Goal: Information Seeking & Learning: Learn about a topic

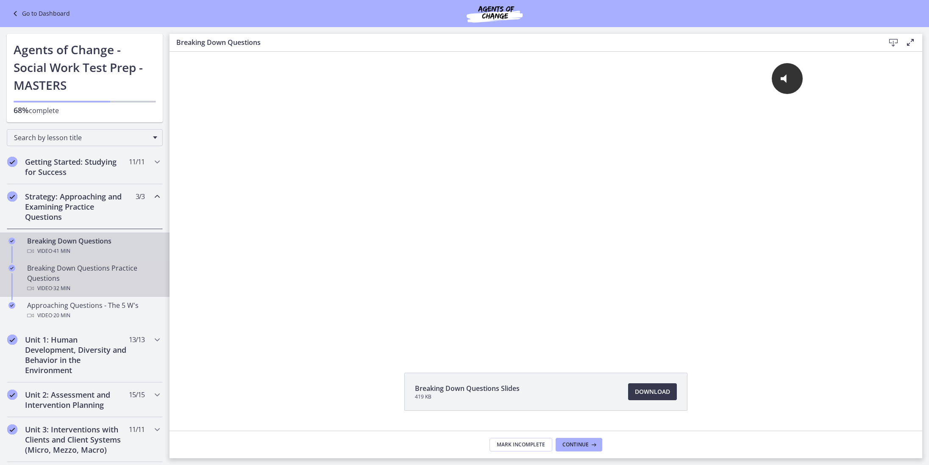
click at [93, 286] on div "Video · 32 min" at bounding box center [93, 289] width 132 height 10
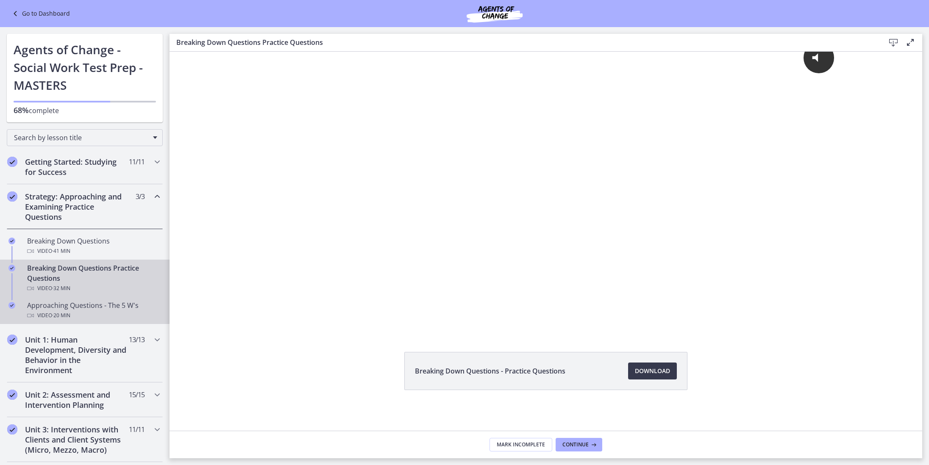
click at [95, 313] on div "Video · 20 min" at bounding box center [93, 316] width 132 height 10
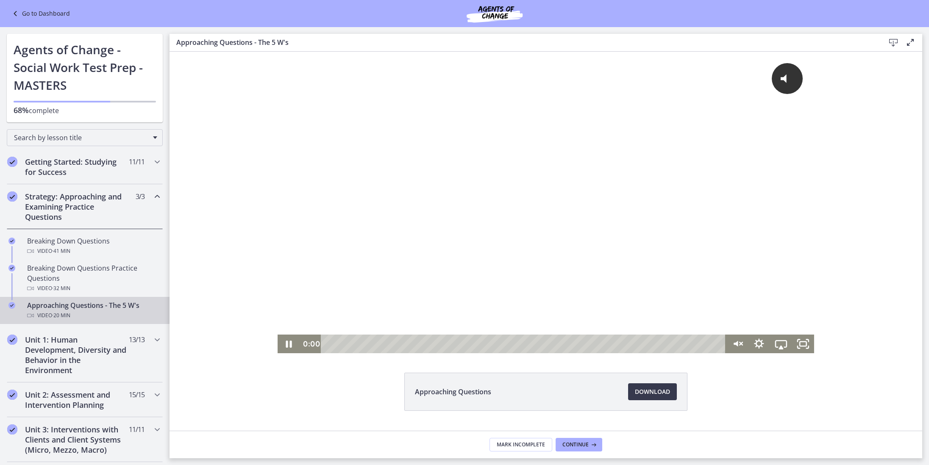
drag, startPoint x: 330, startPoint y: 341, endPoint x: 315, endPoint y: 340, distance: 15.3
click at [312, 340] on div "0:00 0:00" at bounding box center [513, 344] width 426 height 19
click at [732, 348] on icon "Unmute" at bounding box center [737, 344] width 26 height 22
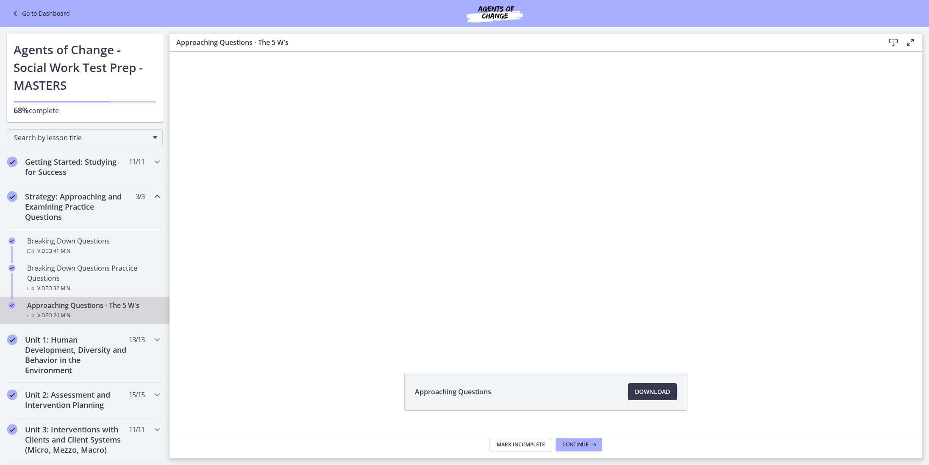
click at [759, 344] on button "Mute" at bounding box center [759, 344] width 22 height 19
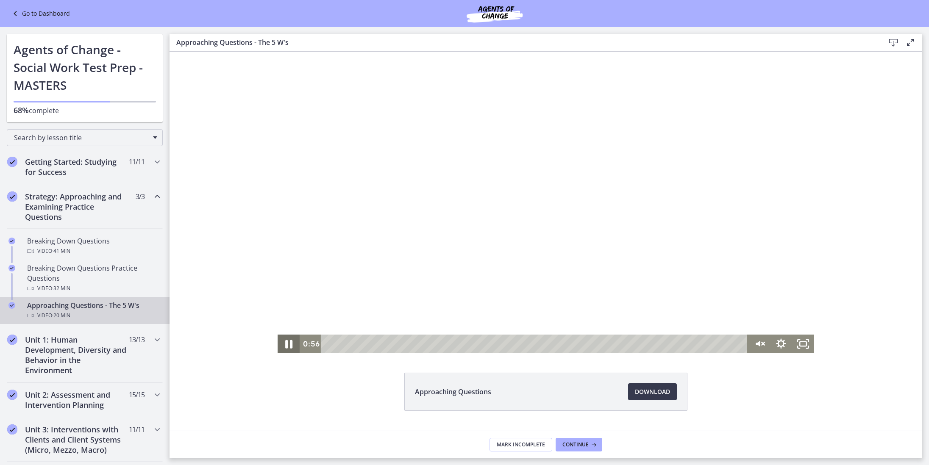
click at [291, 337] on icon "Pause" at bounding box center [288, 344] width 26 height 22
click at [742, 349] on icon "Unmute" at bounding box center [737, 344] width 26 height 22
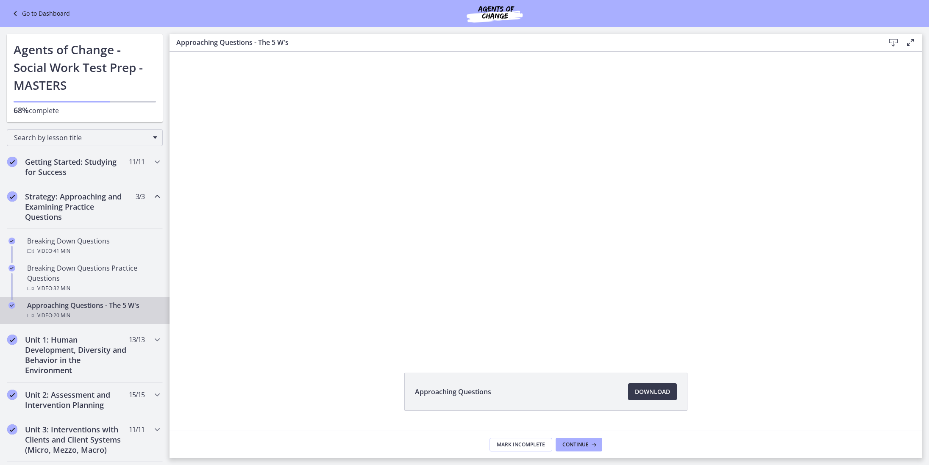
click at [737, 344] on button "Mute" at bounding box center [737, 344] width 22 height 19
click at [759, 344] on button "Unmute" at bounding box center [759, 344] width 22 height 19
click at [759, 344] on button "Mute" at bounding box center [759, 344] width 22 height 19
click at [759, 344] on button "Unmute" at bounding box center [759, 344] width 22 height 19
click at [737, 344] on button "Mute" at bounding box center [737, 344] width 22 height 19
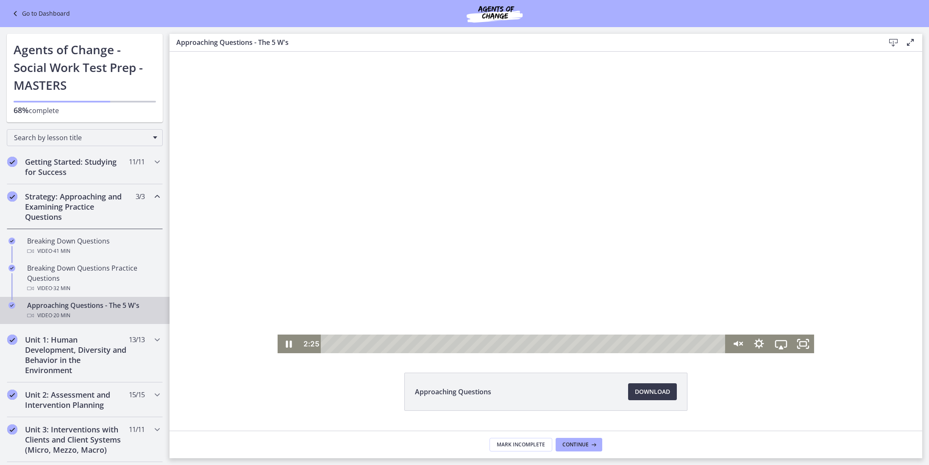
click at [302, 200] on div at bounding box center [546, 203] width 536 height 302
click at [297, 202] on div at bounding box center [546, 203] width 536 height 302
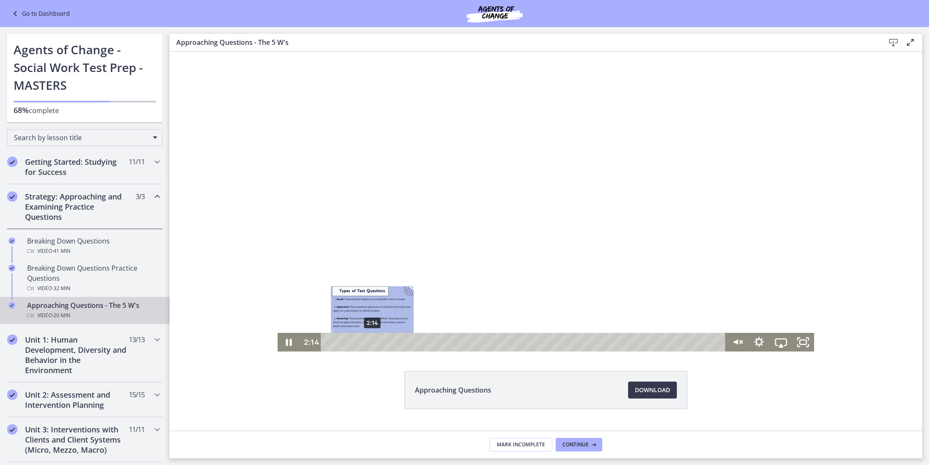
click at [372, 339] on div "2:14" at bounding box center [525, 342] width 392 height 19
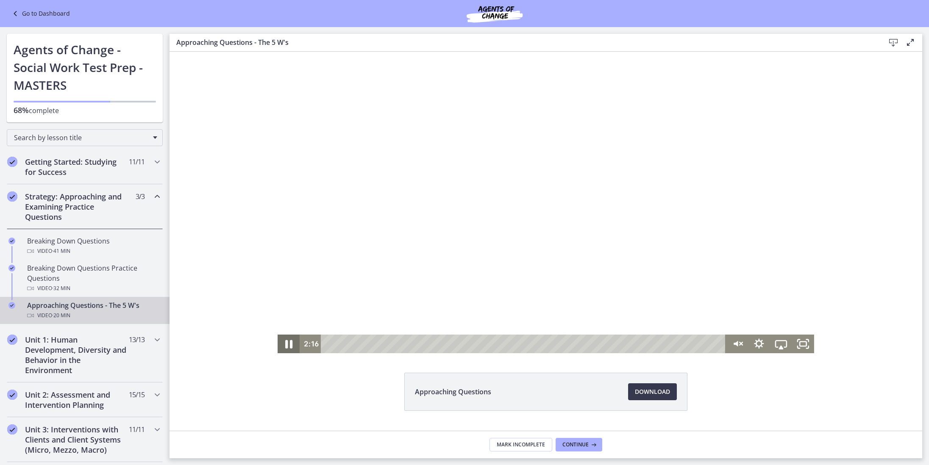
click at [292, 344] on icon "Pause" at bounding box center [288, 344] width 7 height 8
click at [289, 344] on button "Play Video" at bounding box center [289, 344] width 22 height 19
click at [289, 344] on button "Pause" at bounding box center [289, 344] width 22 height 19
click at [735, 340] on icon "Unmute" at bounding box center [737, 344] width 26 height 22
drag, startPoint x: 737, startPoint y: 315, endPoint x: 460, endPoint y: 333, distance: 277.3
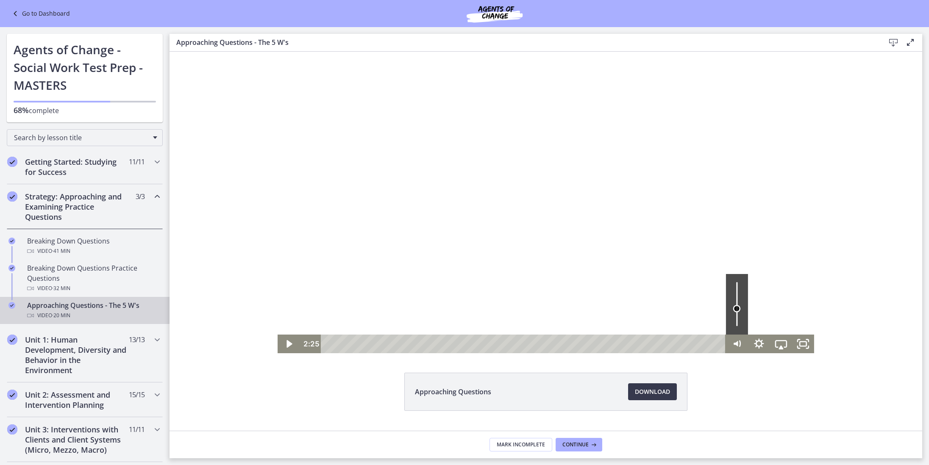
click at [734, 309] on div "Volume" at bounding box center [737, 309] width 8 height 8
drag, startPoint x: 296, startPoint y: 342, endPoint x: 302, endPoint y: 340, distance: 5.8
click at [297, 342] on icon "Play Video" at bounding box center [289, 344] width 26 height 22
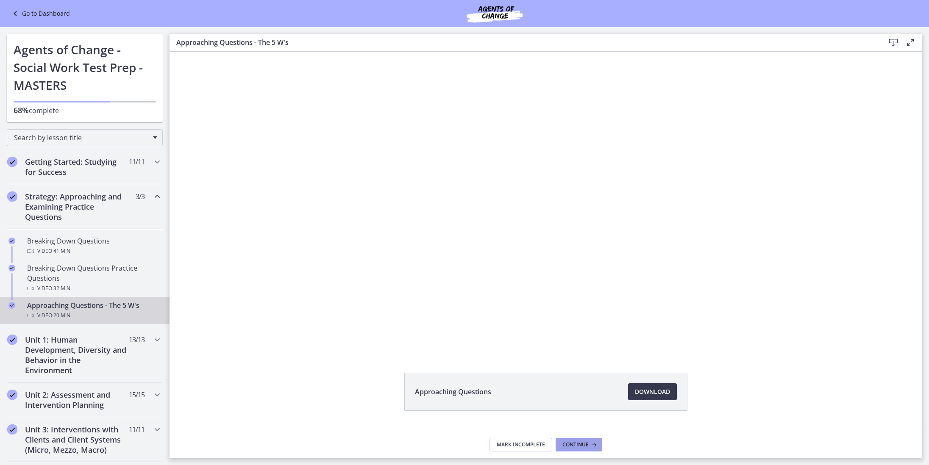
click at [597, 439] on button "Continue" at bounding box center [579, 445] width 47 height 14
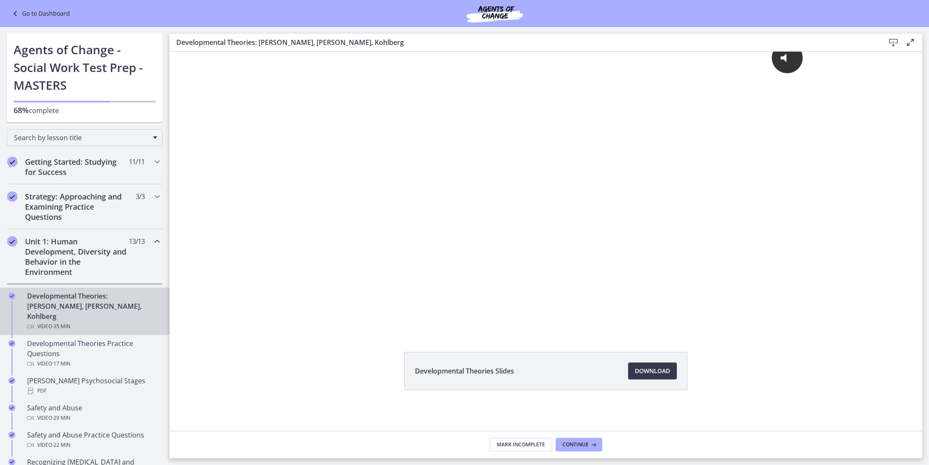
click at [112, 289] on link "Developmental Theories: Erikson, Piaget, Kohlberg Video · 35 min" at bounding box center [85, 311] width 170 height 47
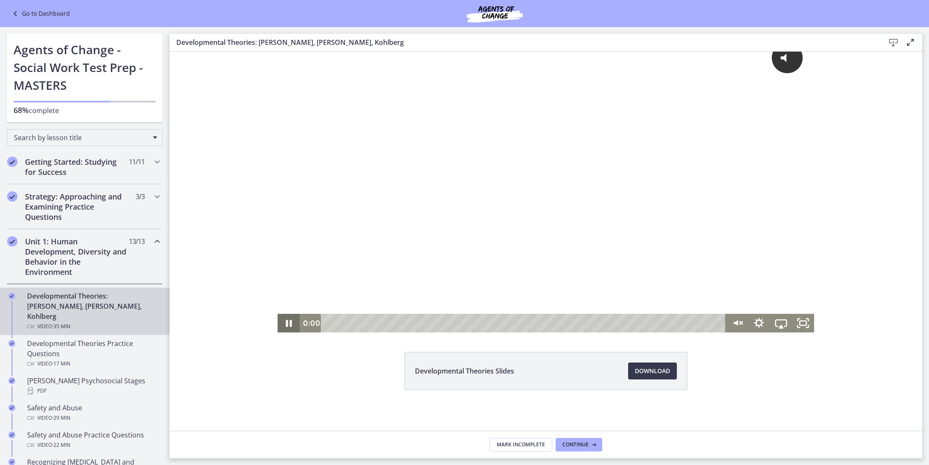
click at [294, 321] on div "0:00 0:00" at bounding box center [546, 323] width 536 height 19
click at [730, 316] on icon "Unmute" at bounding box center [737, 323] width 26 height 22
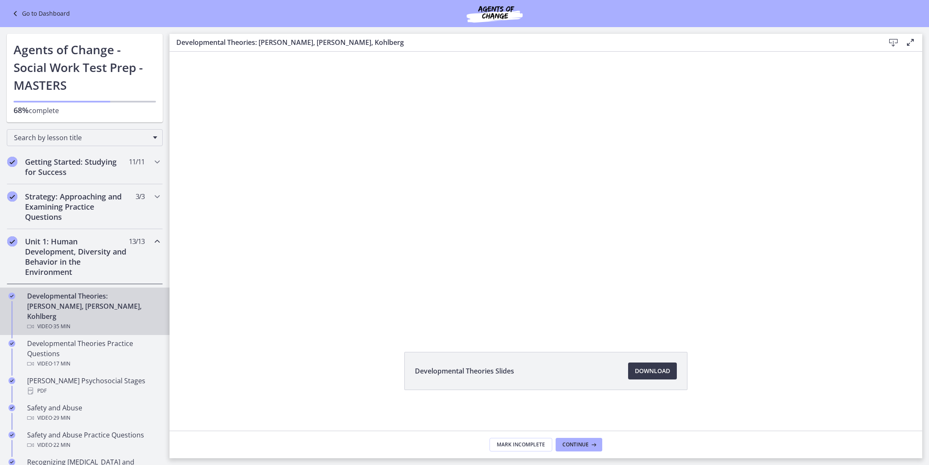
click at [737, 323] on button "Mute" at bounding box center [737, 323] width 22 height 19
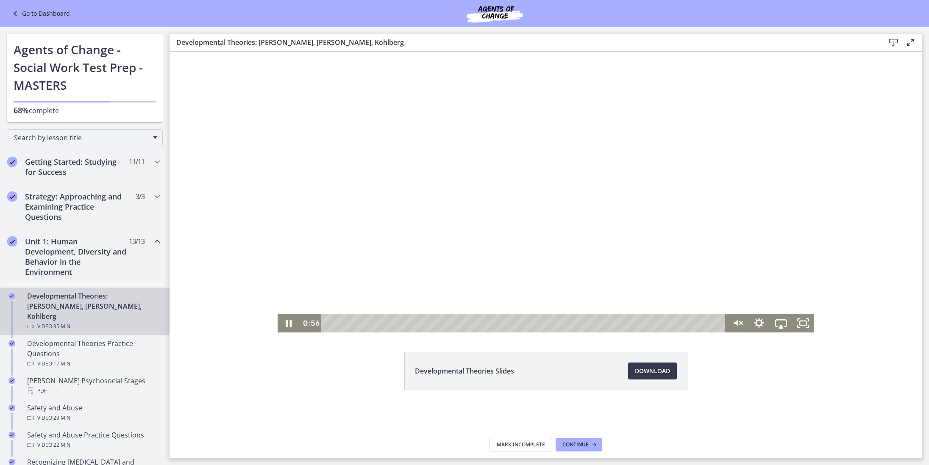
click at [737, 323] on button "Unmute" at bounding box center [737, 323] width 22 height 19
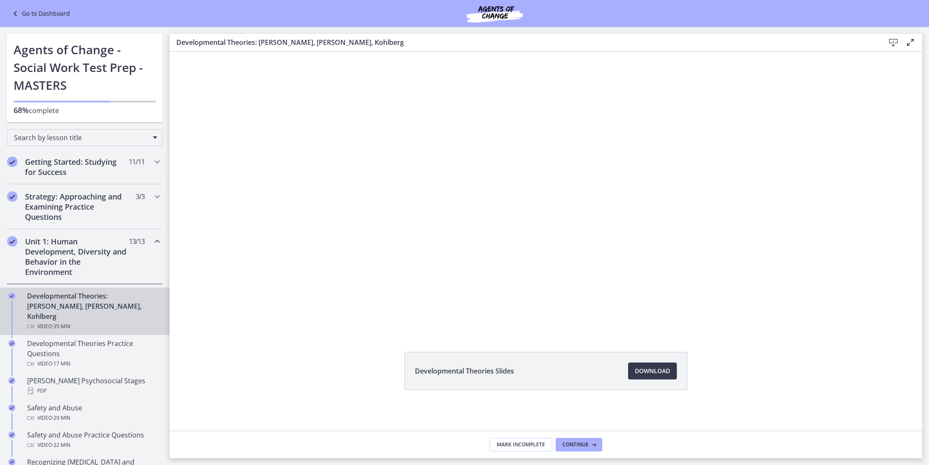
click at [759, 323] on button "Mute" at bounding box center [759, 323] width 22 height 19
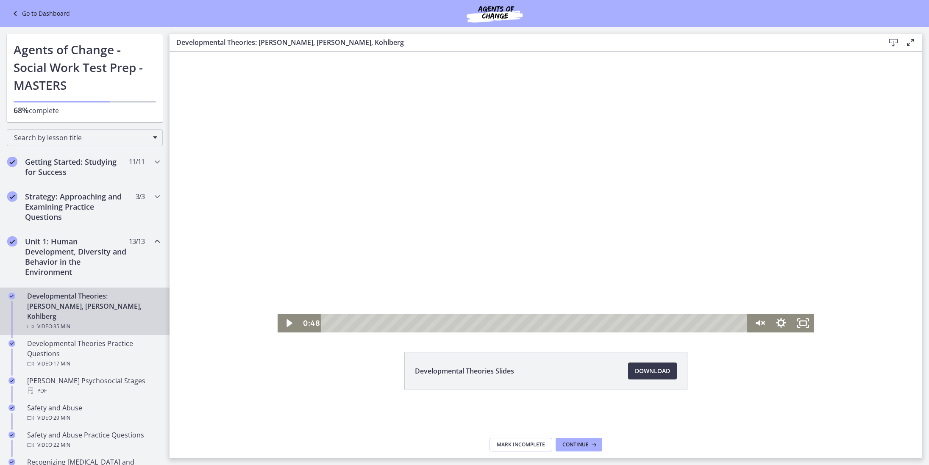
click at [759, 323] on button "Unmute" at bounding box center [759, 323] width 22 height 19
click at [291, 316] on icon "Play Video" at bounding box center [289, 323] width 26 height 22
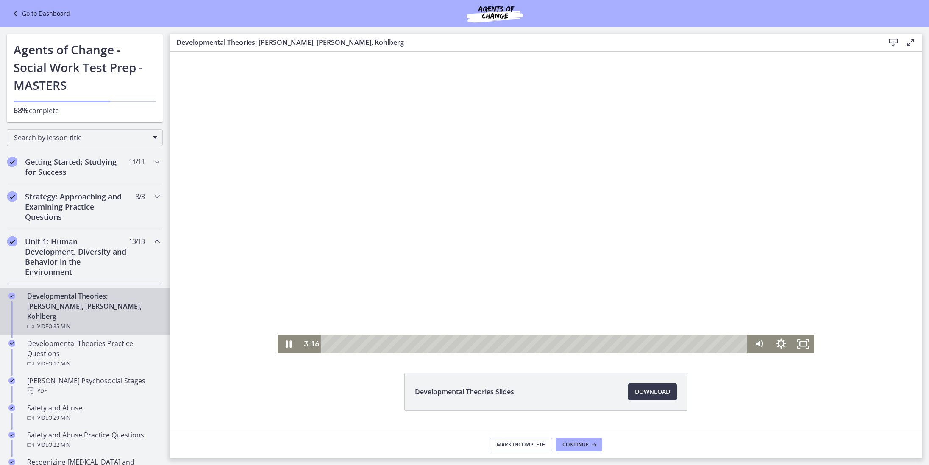
click at [343, 289] on div at bounding box center [546, 203] width 536 height 302
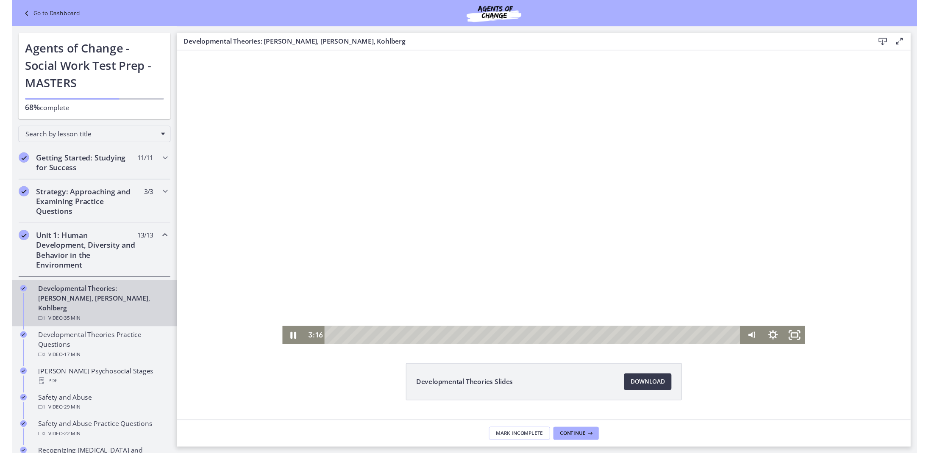
scroll to position [1, 0]
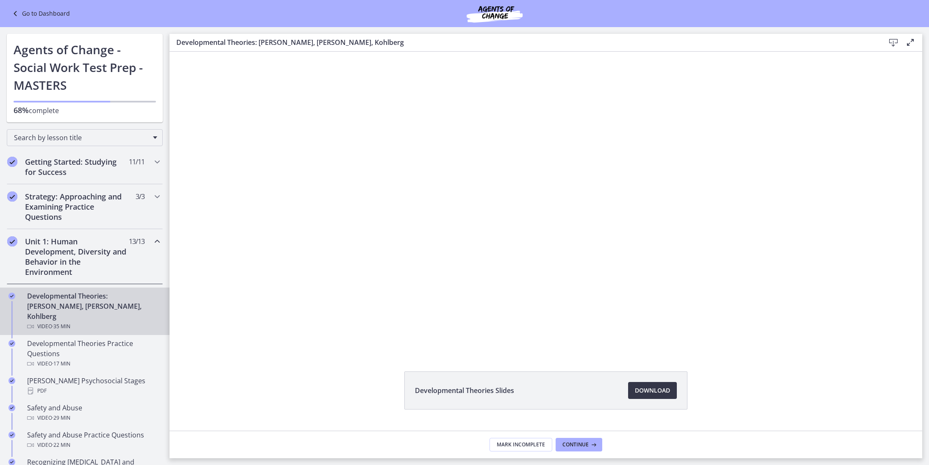
click at [650, 394] on span "Download Opens in a new window" at bounding box center [652, 391] width 35 height 10
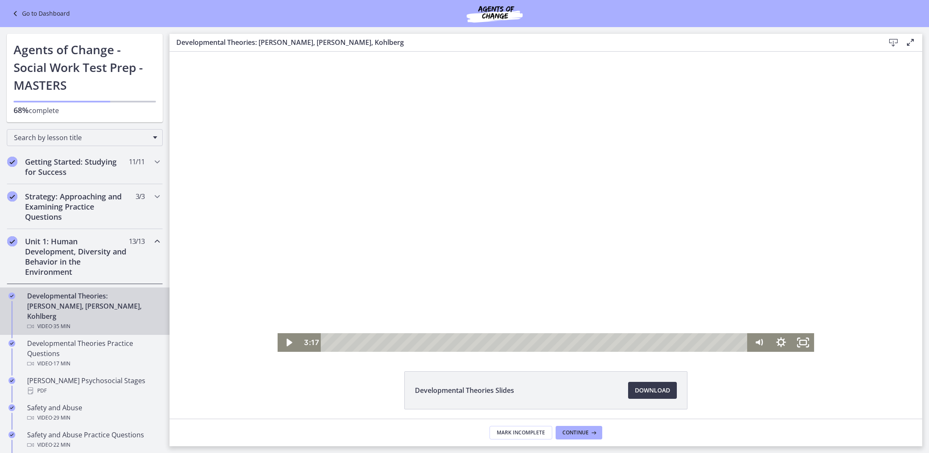
click at [326, 89] on div at bounding box center [546, 201] width 536 height 302
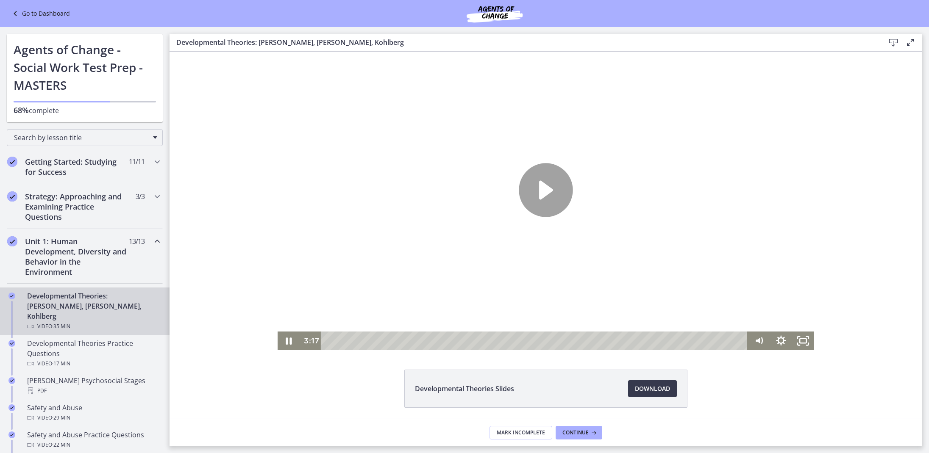
scroll to position [3, 0]
click at [336, 99] on div at bounding box center [546, 199] width 536 height 302
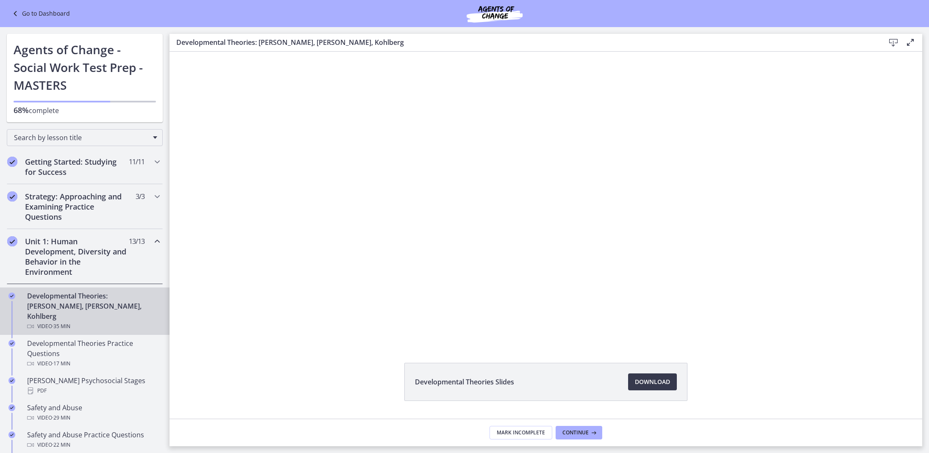
click at [102, 322] on div "Video · 35 min" at bounding box center [93, 327] width 132 height 10
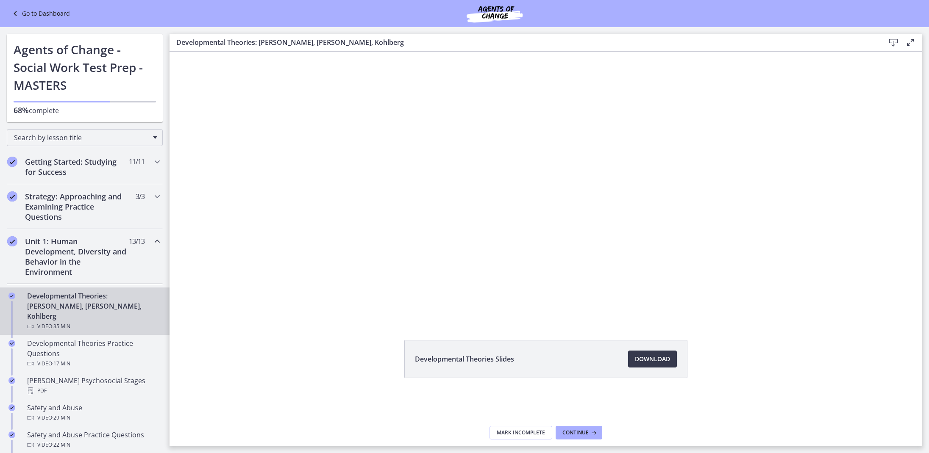
click at [101, 257] on h2 "Unit 1: Human Development, Diversity and Behavior in the Environment" at bounding box center [76, 256] width 103 height 41
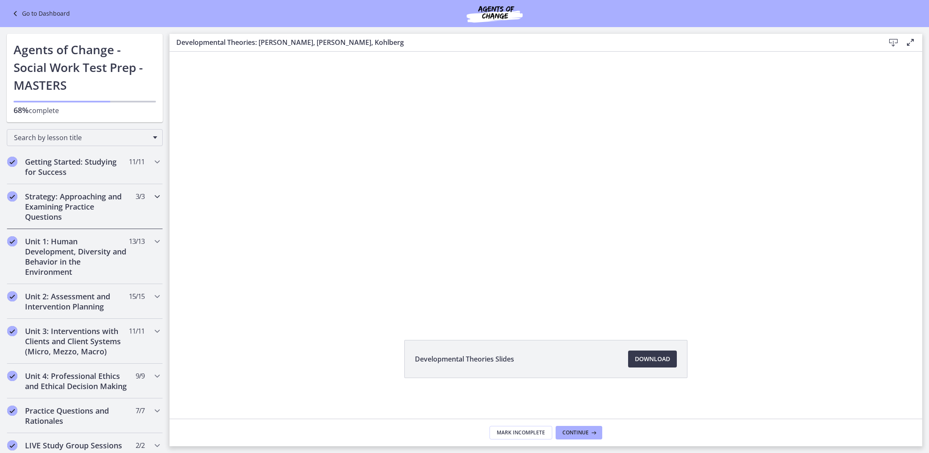
click at [88, 206] on h2 "Strategy: Approaching and Examining Practice Questions" at bounding box center [76, 207] width 103 height 31
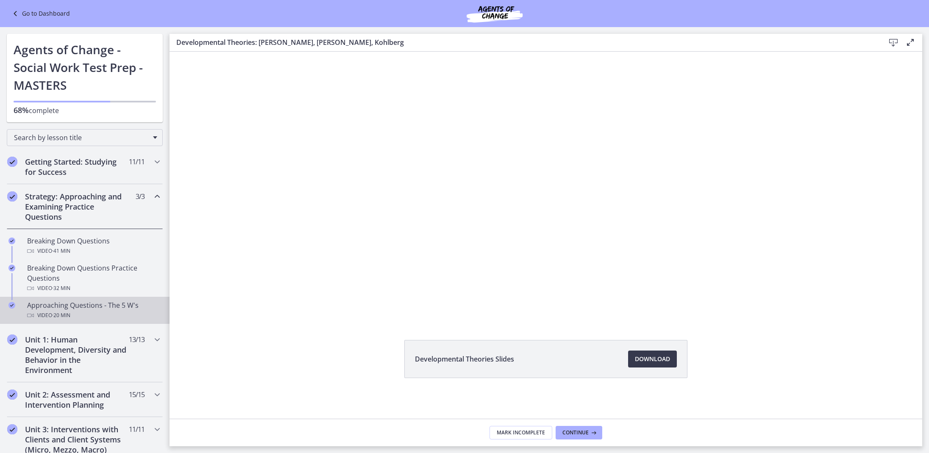
click at [93, 307] on div "Approaching Questions - The 5 W's Video · 20 min" at bounding box center [93, 310] width 132 height 20
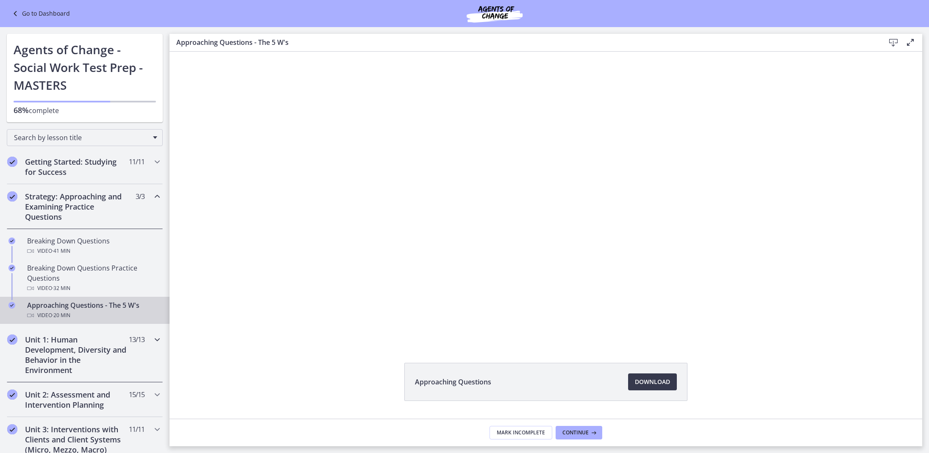
click at [99, 341] on h2 "Unit 1: Human Development, Diversity and Behavior in the Environment" at bounding box center [76, 355] width 103 height 41
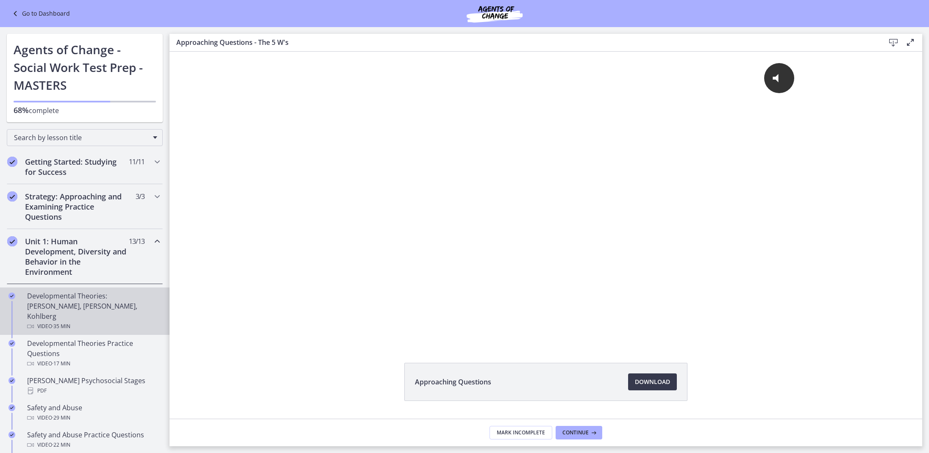
click at [82, 322] on div "Video · 35 min" at bounding box center [93, 327] width 132 height 10
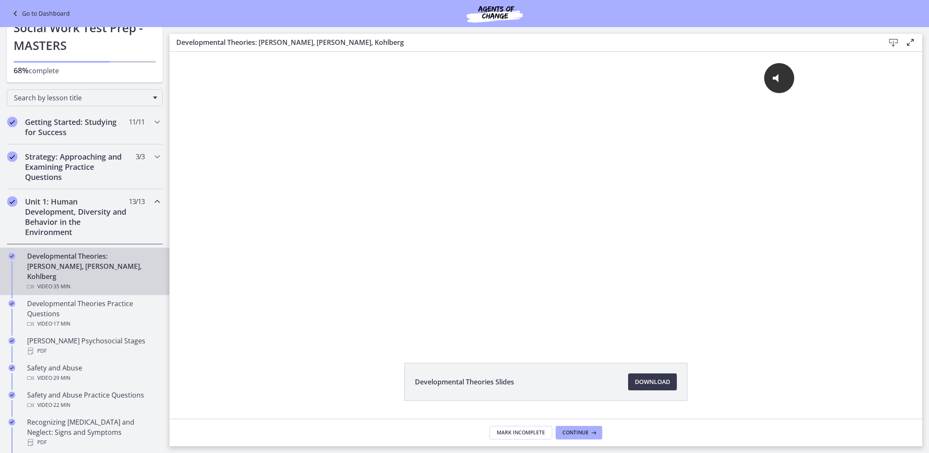
scroll to position [40, 0]
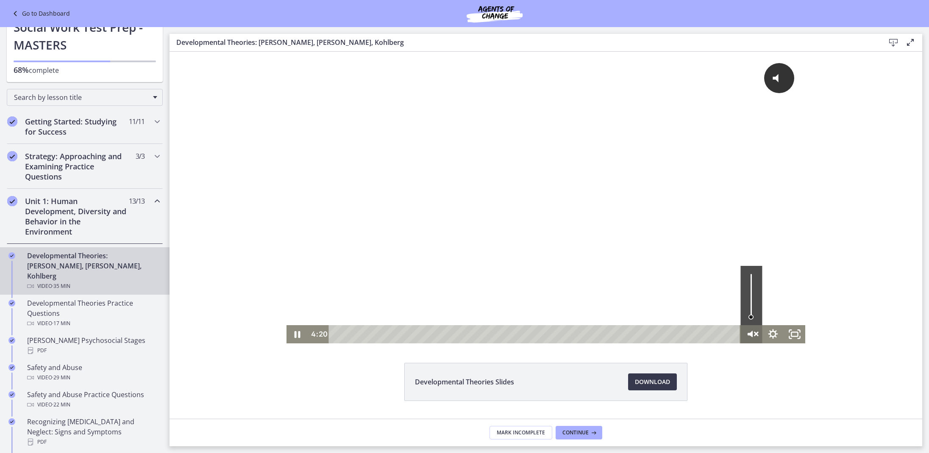
click at [748, 333] on icon "Unmute" at bounding box center [751, 335] width 26 height 22
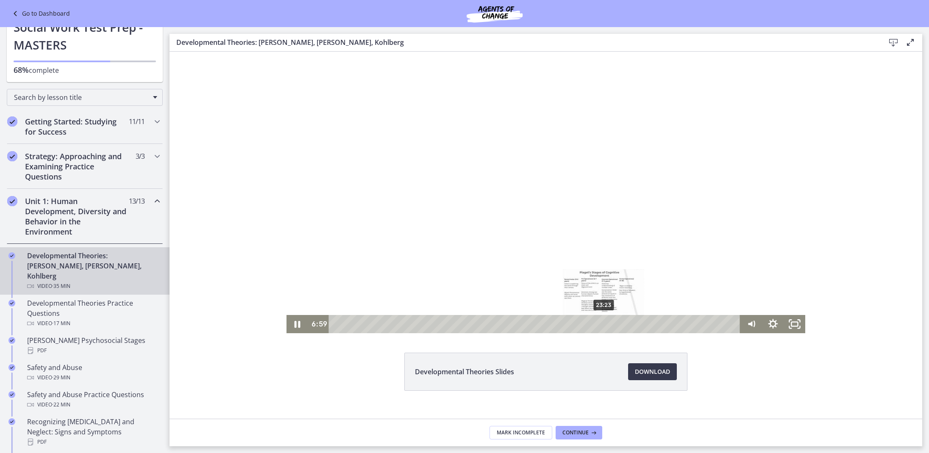
scroll to position [20, 0]
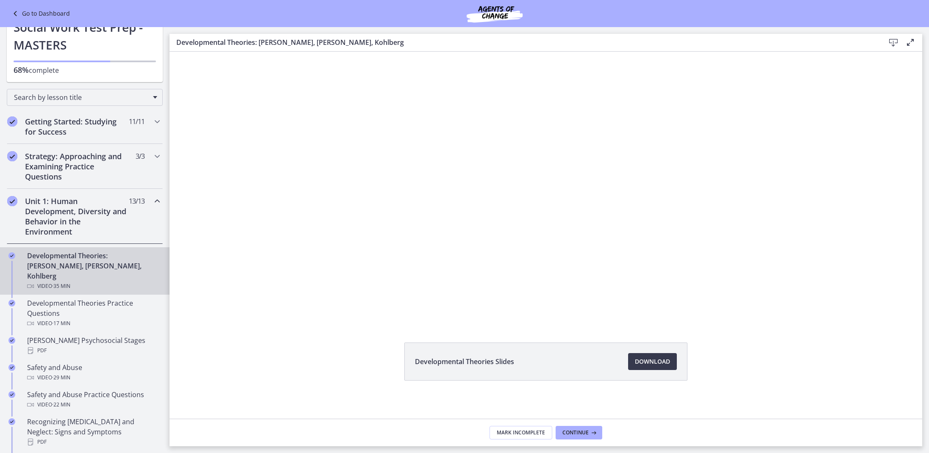
click at [751, 314] on button "Mute" at bounding box center [751, 314] width 22 height 18
click at [751, 314] on button "Unmute" at bounding box center [751, 314] width 22 height 18
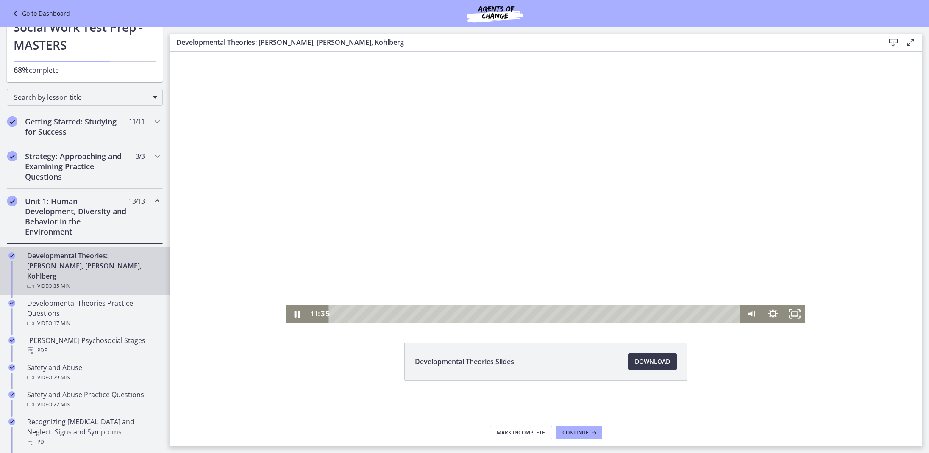
drag, startPoint x: 527, startPoint y: 231, endPoint x: 487, endPoint y: 240, distance: 40.7
click at [509, 233] on div at bounding box center [545, 177] width 519 height 292
click at [489, 239] on div at bounding box center [545, 177] width 519 height 292
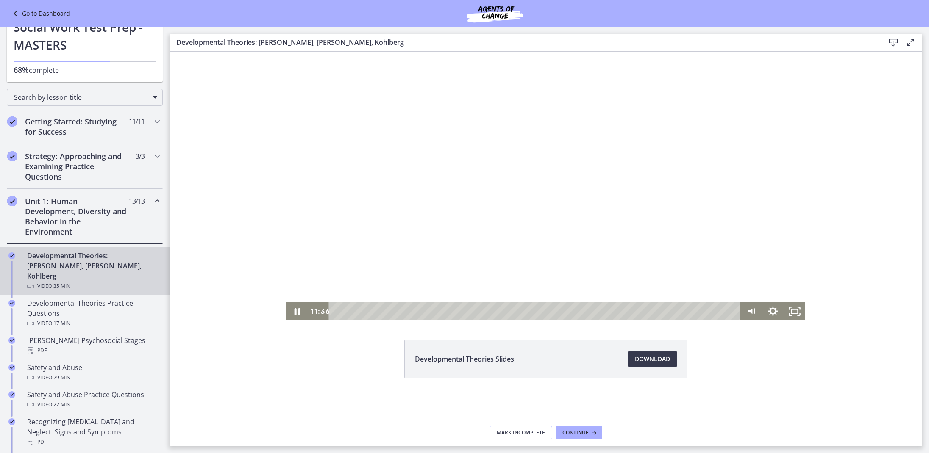
scroll to position [23, 0]
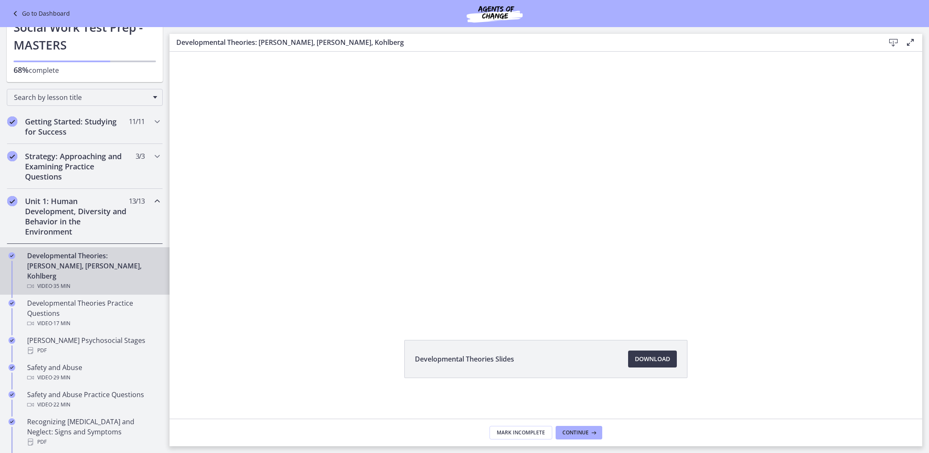
click at [286, 29] on button "Pause: crt89dfaoh5c72tgt07g.mp4" at bounding box center [286, 29] width 0 height 0
click at [286, 29] on button "Play Video: crt89dfaoh5c72tgt07g.mp4" at bounding box center [286, 29] width 0 height 0
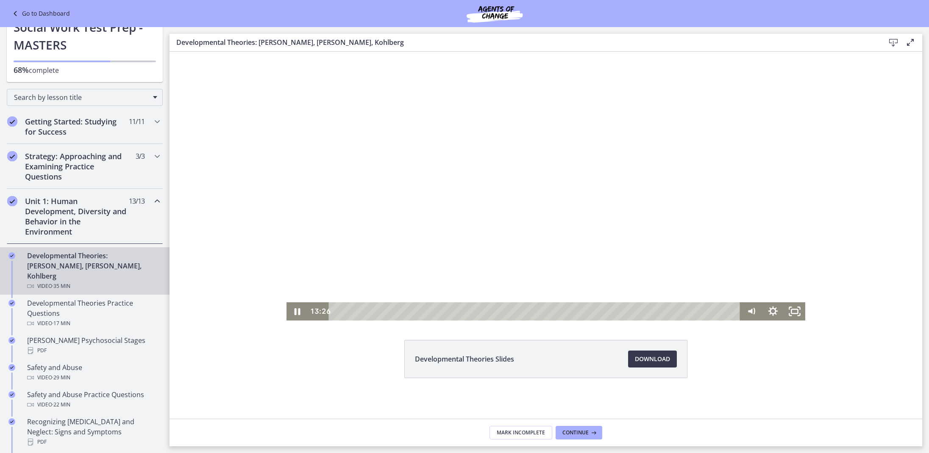
click at [384, 206] on div at bounding box center [545, 175] width 519 height 292
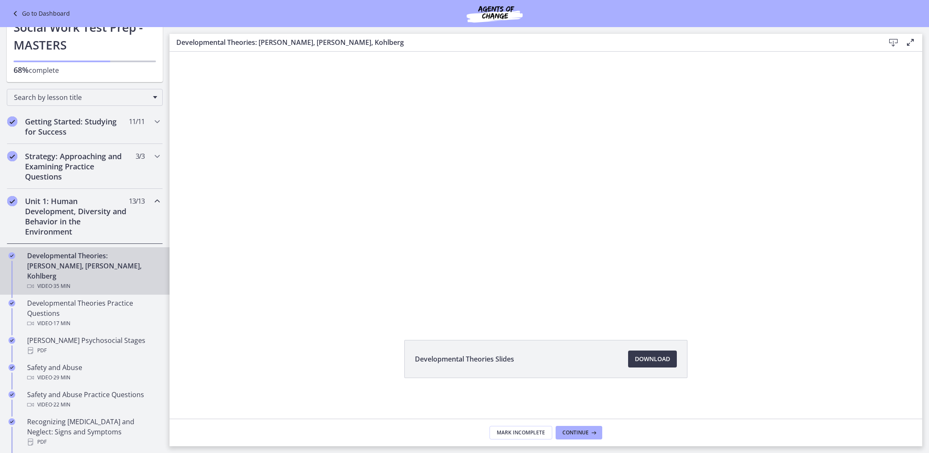
click at [286, 29] on button "Play Video: crt89dfaoh5c72tgt07g.mp4" at bounding box center [286, 29] width 0 height 0
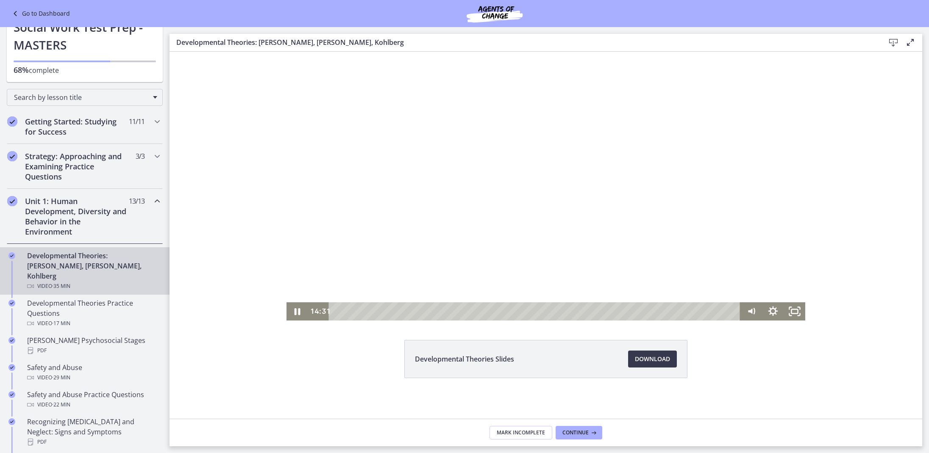
drag, startPoint x: 437, startPoint y: 165, endPoint x: 465, endPoint y: 177, distance: 30.2
click at [437, 165] on div at bounding box center [545, 175] width 519 height 292
click at [405, 103] on div at bounding box center [545, 175] width 519 height 292
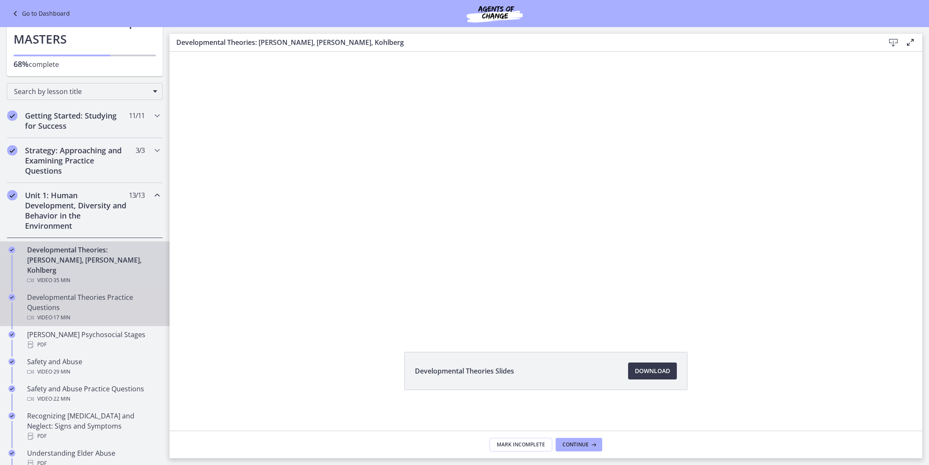
scroll to position [0, 0]
click at [86, 301] on div "Developmental Theories Practice Questions Video · 17 min" at bounding box center [93, 307] width 132 height 31
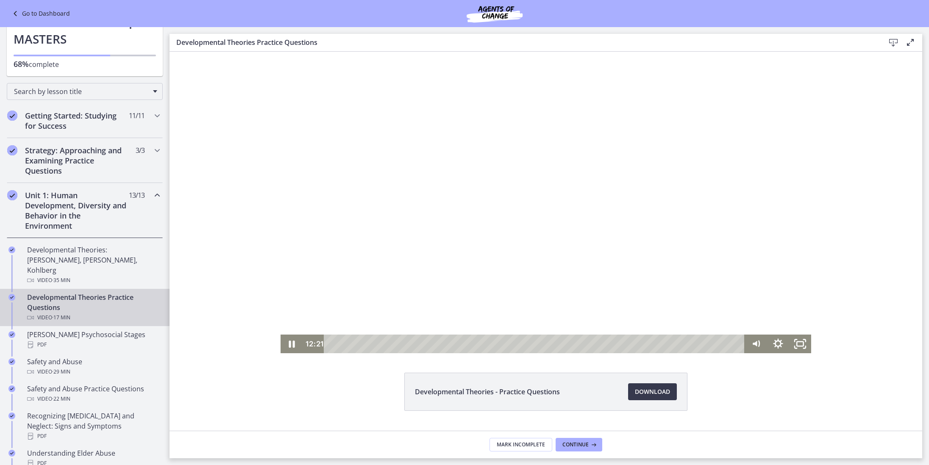
click at [565, 302] on div at bounding box center [546, 203] width 531 height 302
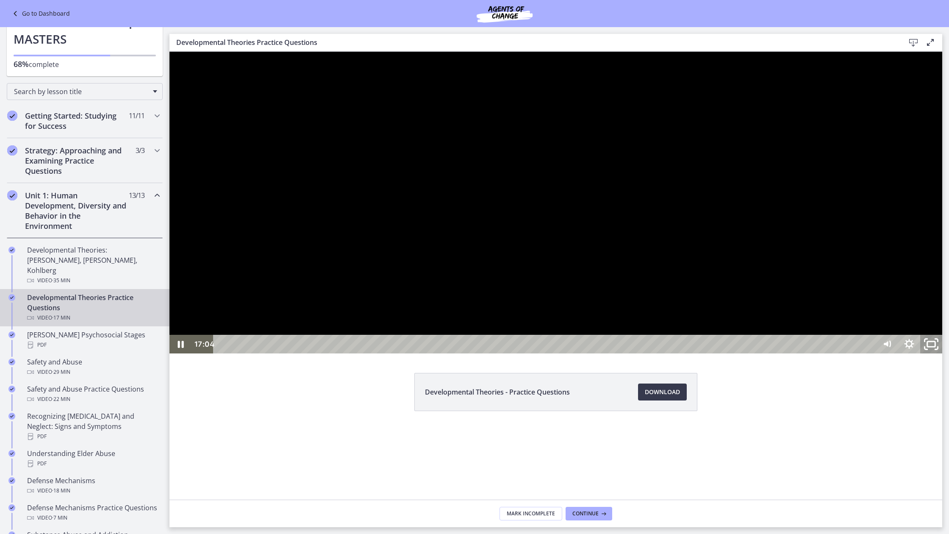
click at [928, 356] on icon "Unfullscreen" at bounding box center [931, 344] width 26 height 22
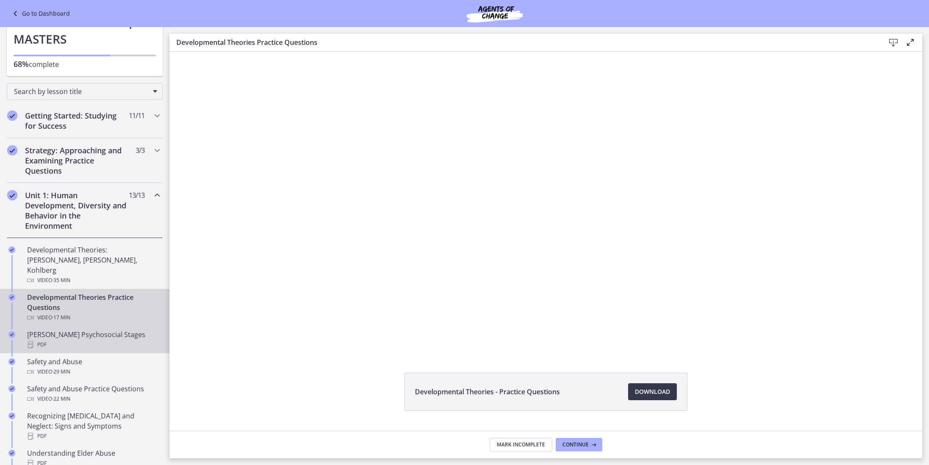
click at [135, 340] on div "PDF" at bounding box center [93, 345] width 132 height 10
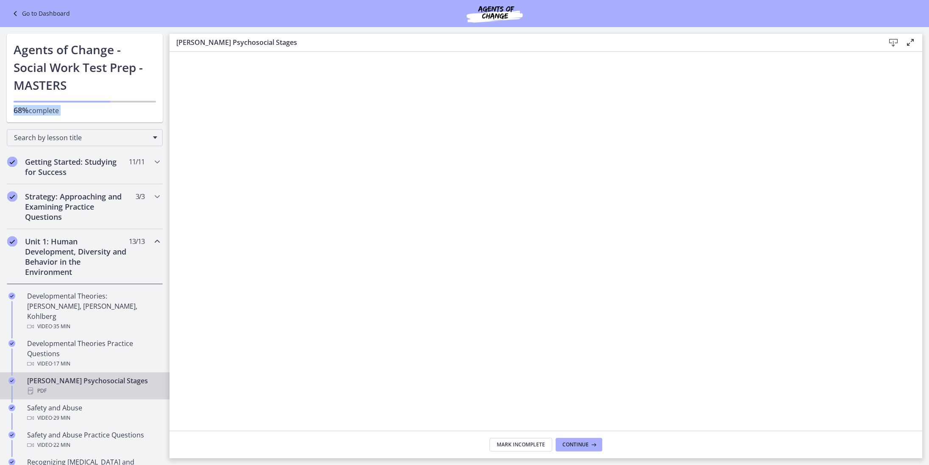
drag, startPoint x: 10, startPoint y: 113, endPoint x: 11, endPoint y: 28, distance: 84.8
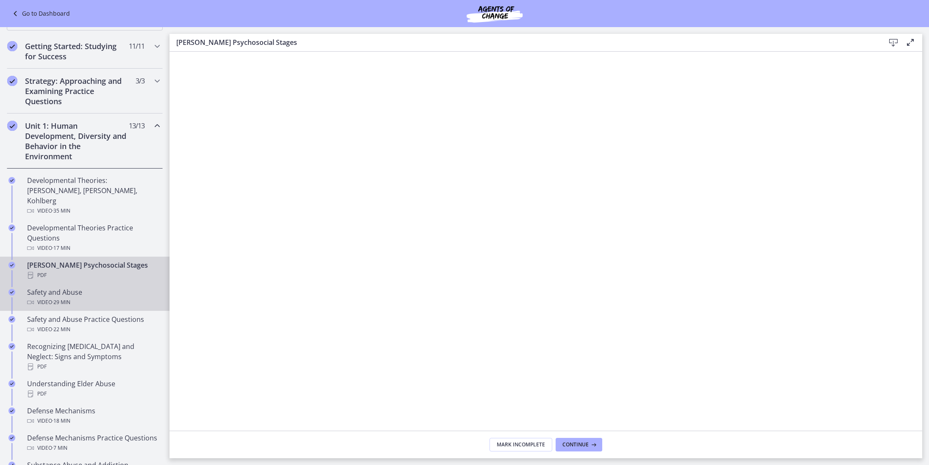
click at [50, 287] on div "Safety and Abuse Video · 29 min" at bounding box center [93, 297] width 132 height 20
